Goal: Transaction & Acquisition: Purchase product/service

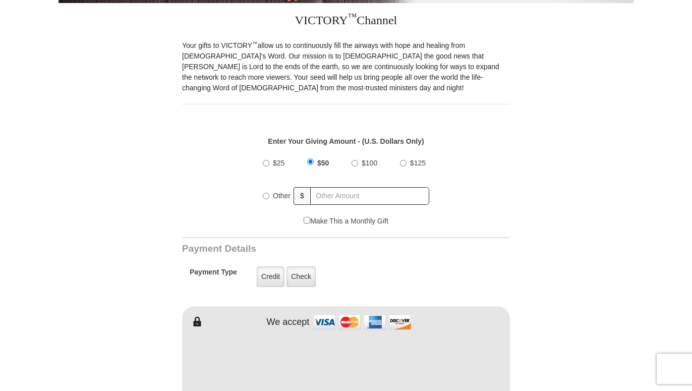
scroll to position [276, 0]
click at [356, 160] on input "$100" at bounding box center [354, 163] width 7 height 7
radio input "true"
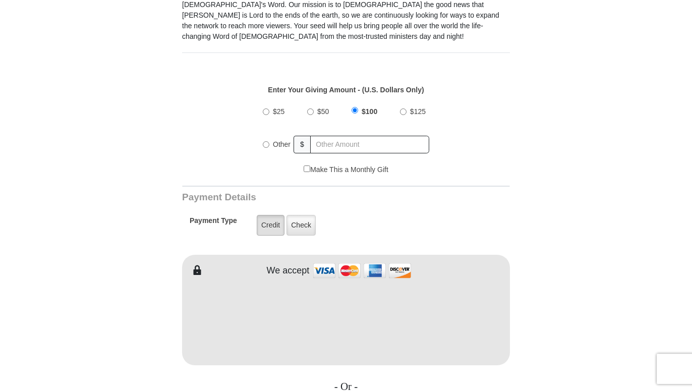
click at [266, 218] on label "Credit" at bounding box center [271, 225] width 28 height 21
click at [0, 0] on input "Credit" at bounding box center [0, 0] width 0 height 0
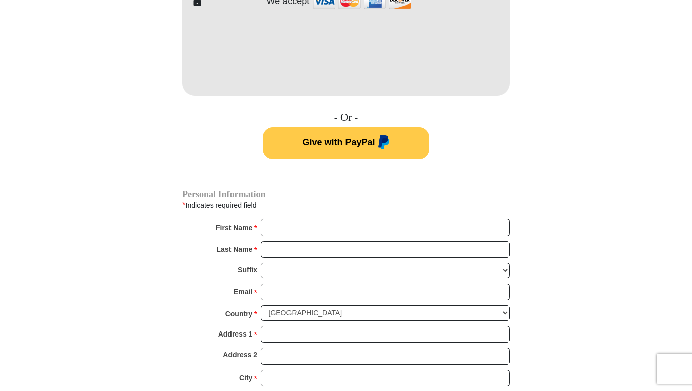
scroll to position [636, 0]
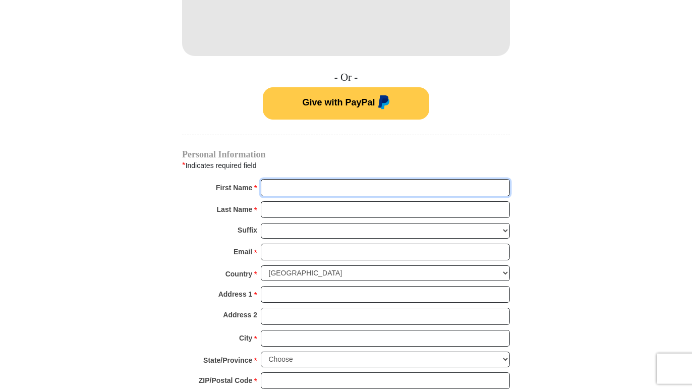
click at [270, 179] on input "First Name *" at bounding box center [385, 187] width 249 height 17
type input "[PERSON_NAME]"
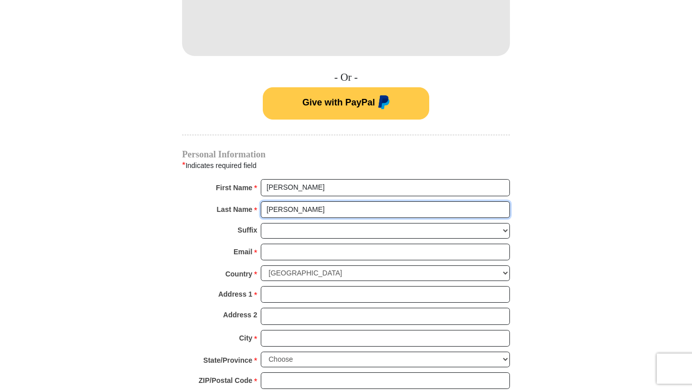
type input "[PERSON_NAME]"
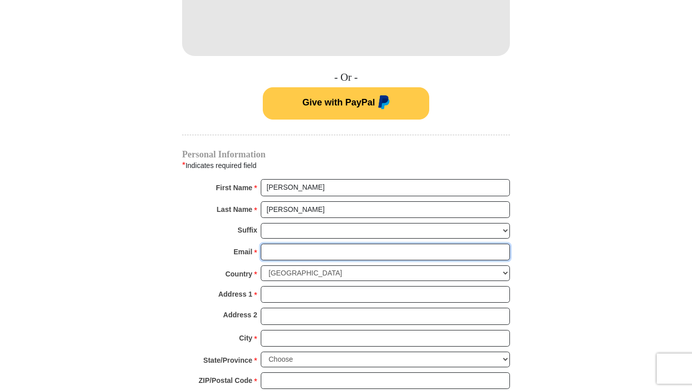
click at [276, 244] on input "Email *" at bounding box center [385, 252] width 249 height 17
type input "[EMAIL_ADDRESS][DOMAIN_NAME]"
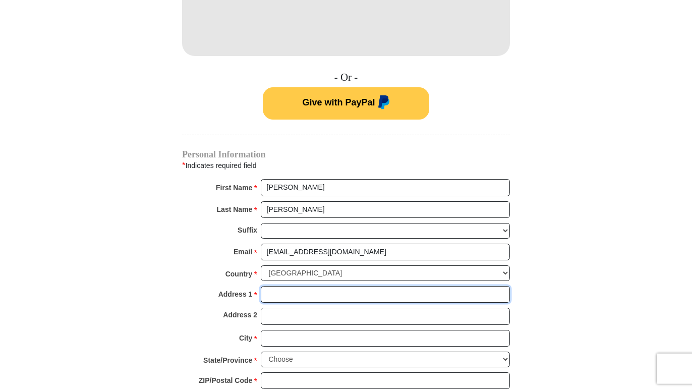
click at [281, 286] on input "Address 1 *" at bounding box center [385, 294] width 249 height 17
type input "[STREET_ADDRESS][DEMOGRAPHIC_DATA]"
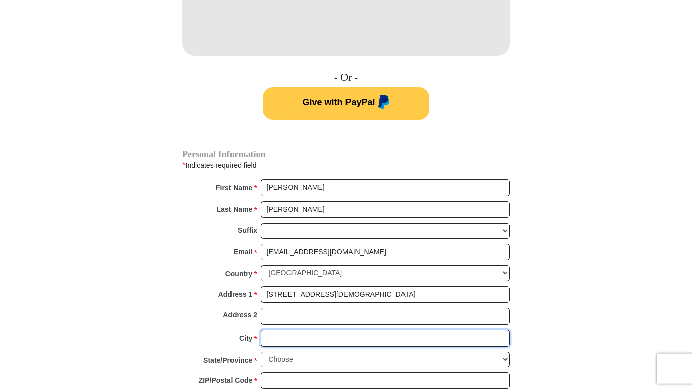
click at [278, 330] on input "City *" at bounding box center [385, 338] width 249 height 17
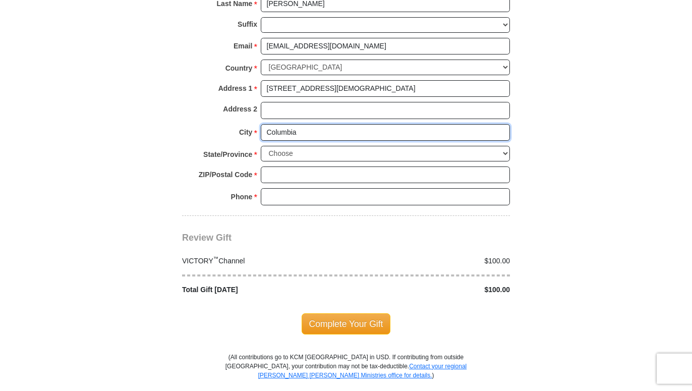
type input "Columbia"
select select "MO"
click option "[US_STATE]" at bounding box center [0, 0] width 0 height 0
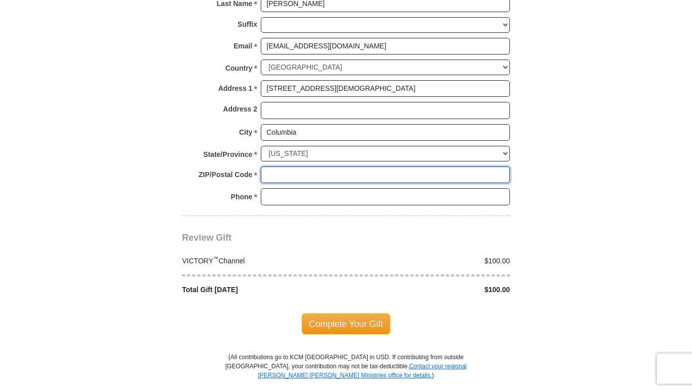
click at [287, 166] on input "ZIP/Postal Code *" at bounding box center [385, 174] width 249 height 17
type input "65201"
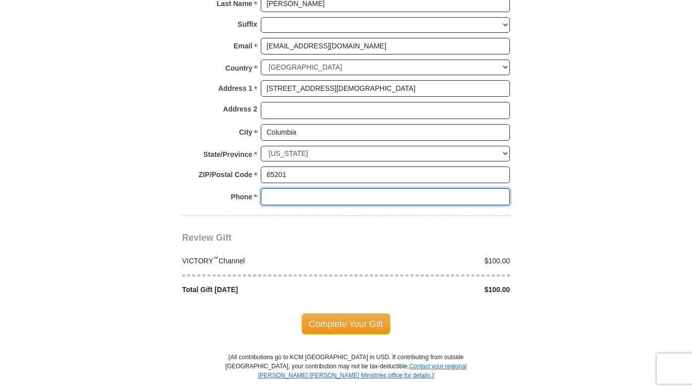
click at [278, 188] on input "Phone * *" at bounding box center [385, 196] width 249 height 17
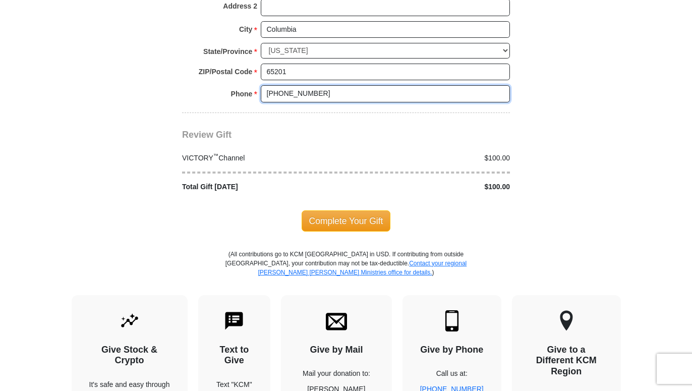
scroll to position [996, 0]
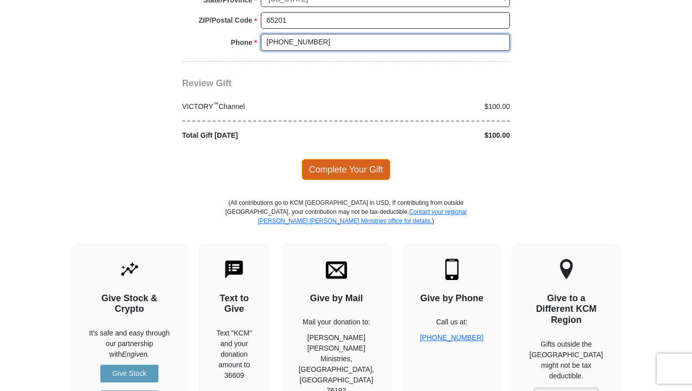
type input "573-441-1140"
click at [371, 159] on span "Complete Your Gift" at bounding box center [346, 169] width 89 height 21
